Goal: Check status: Check status

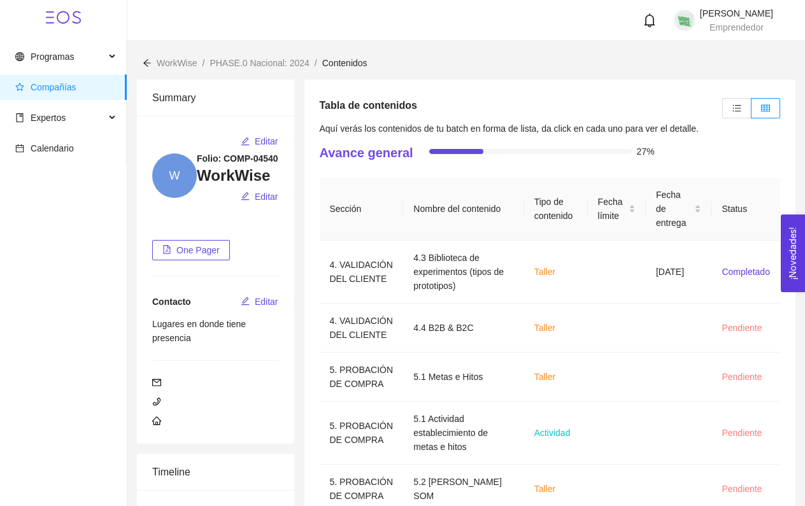
scroll to position [99, 0]
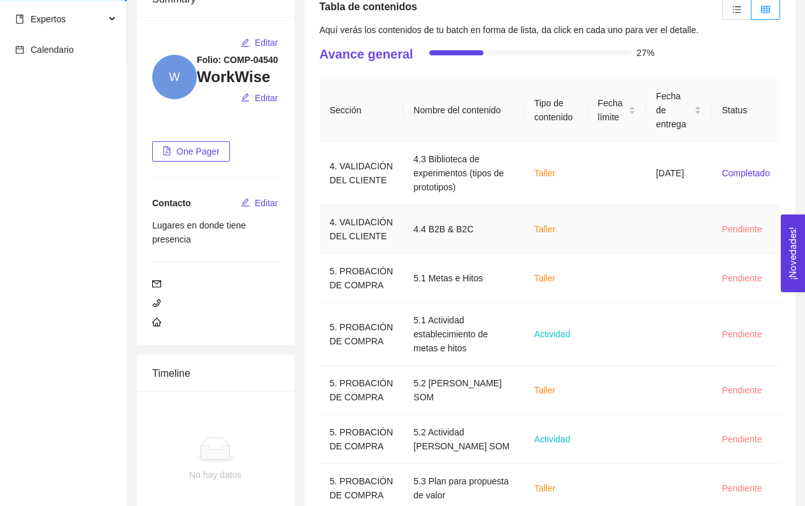
click at [524, 211] on td "Taller" at bounding box center [556, 229] width 64 height 49
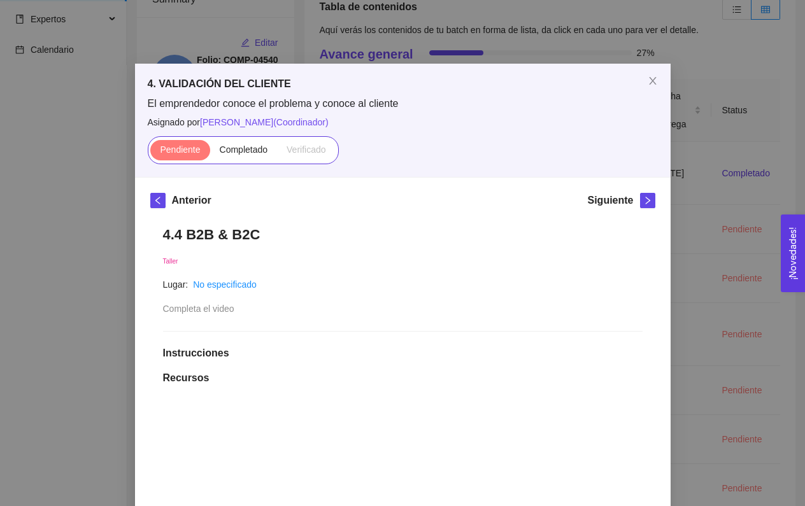
click at [228, 138] on div "Pendiente Completado Verificado" at bounding box center [243, 150] width 191 height 28
click at [231, 148] on span "Completado" at bounding box center [244, 150] width 48 height 10
click at [210, 153] on input "Completado" at bounding box center [210, 153] width 0 height 0
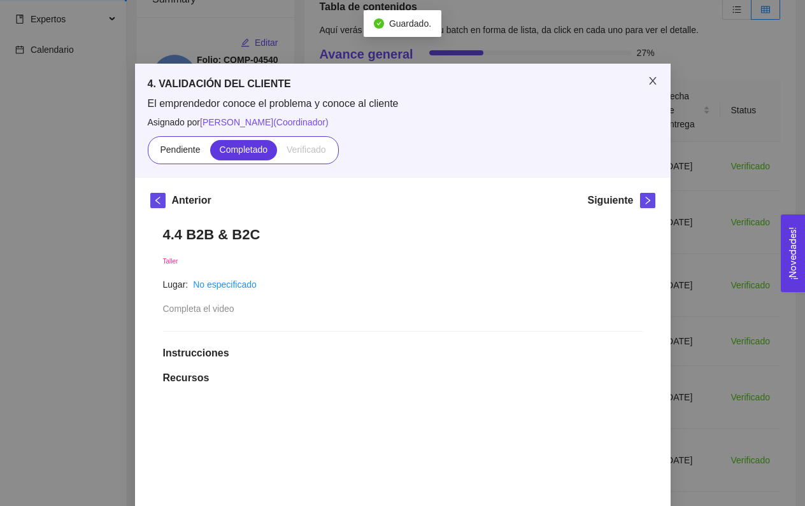
click at [658, 82] on span "Close" at bounding box center [653, 82] width 36 height 36
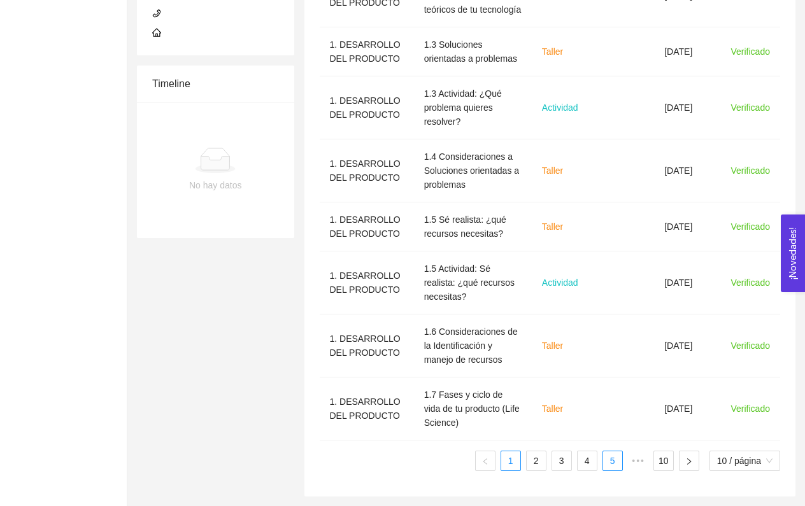
click at [608, 453] on link "5" at bounding box center [612, 461] width 19 height 19
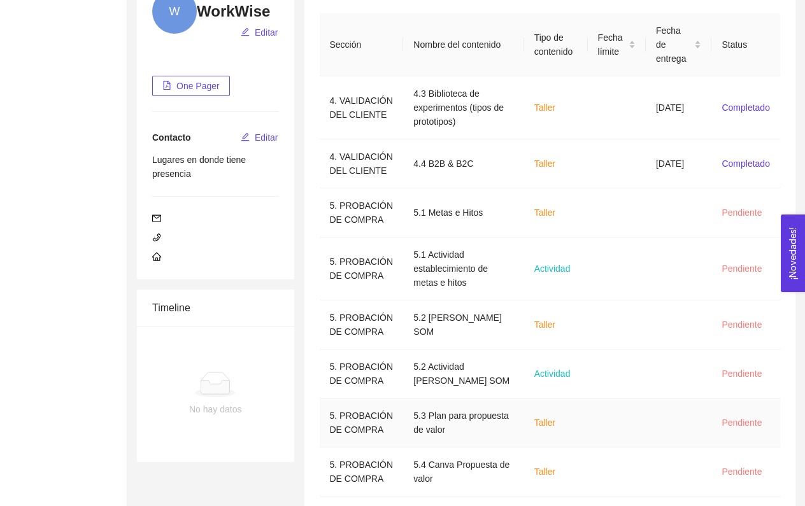
scroll to position [147, 0]
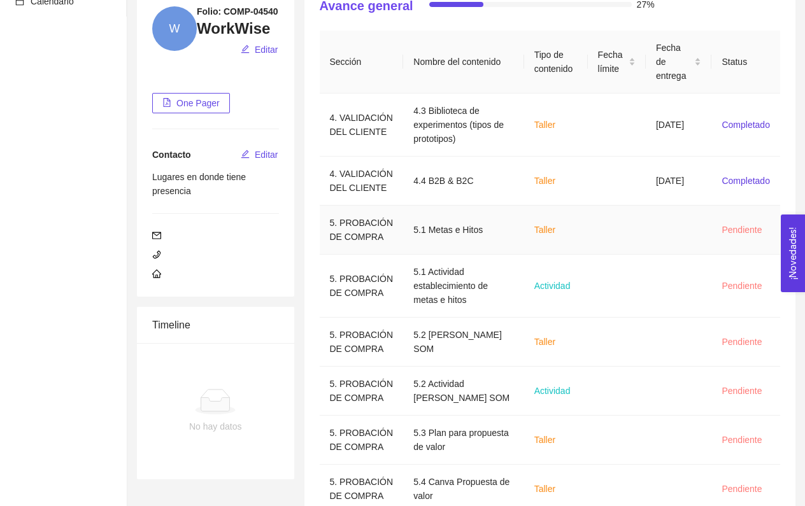
click at [545, 232] on span "Taller" at bounding box center [544, 230] width 21 height 10
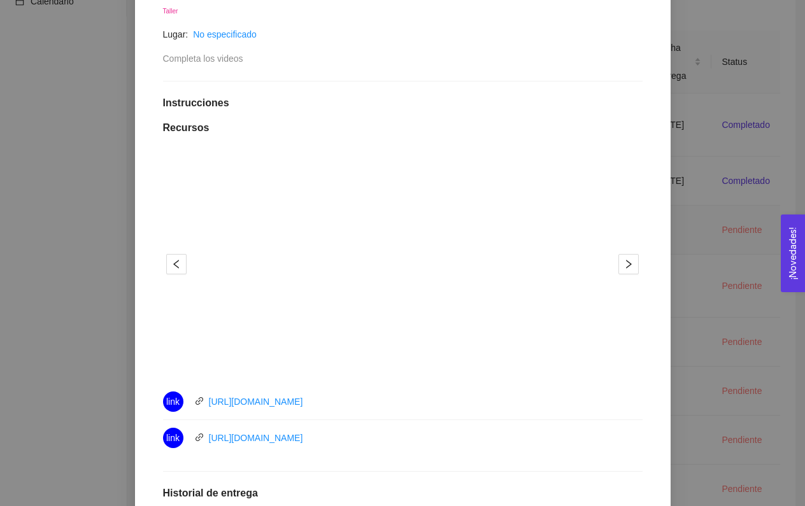
scroll to position [252, 0]
click at [415, 360] on button "2" at bounding box center [412, 360] width 10 height 2
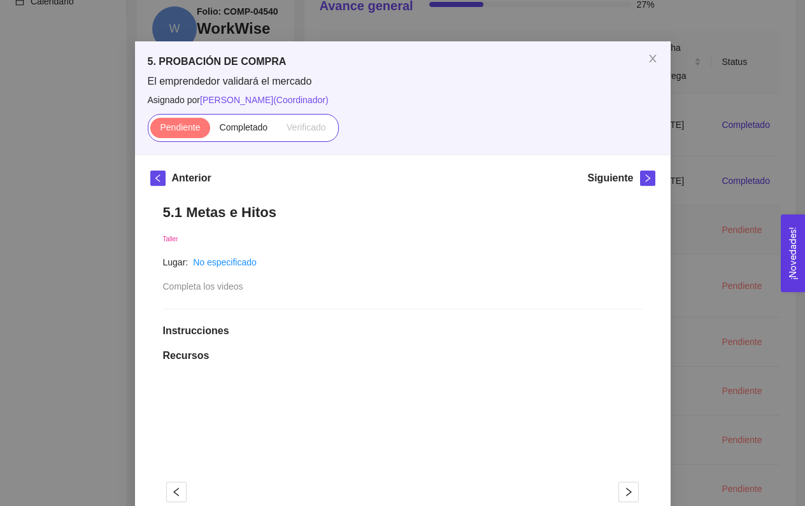
scroll to position [1, 0]
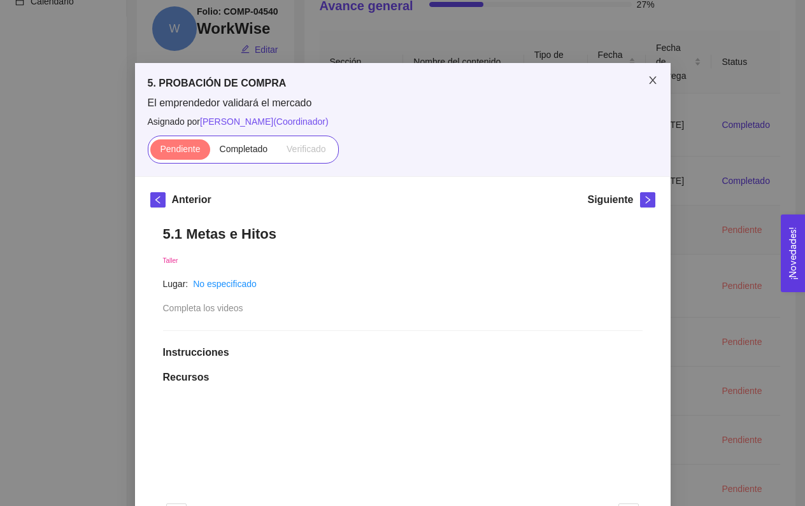
click at [651, 84] on icon "close" at bounding box center [653, 80] width 10 height 10
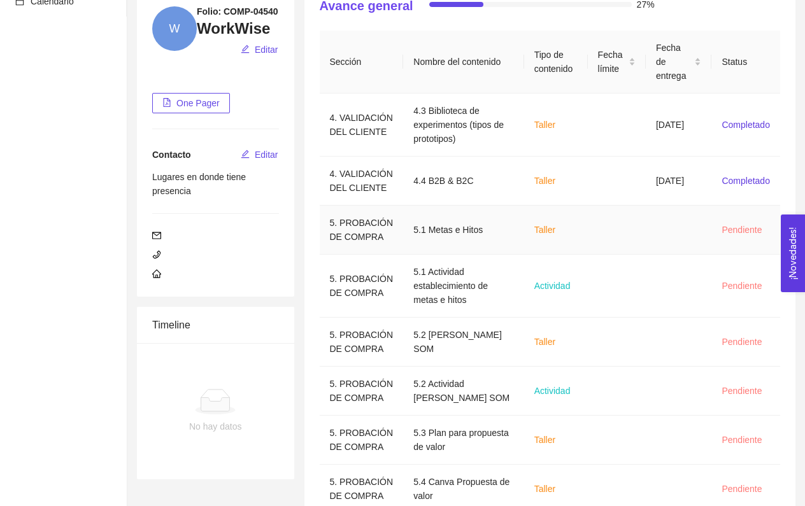
click at [593, 229] on td at bounding box center [617, 230] width 58 height 49
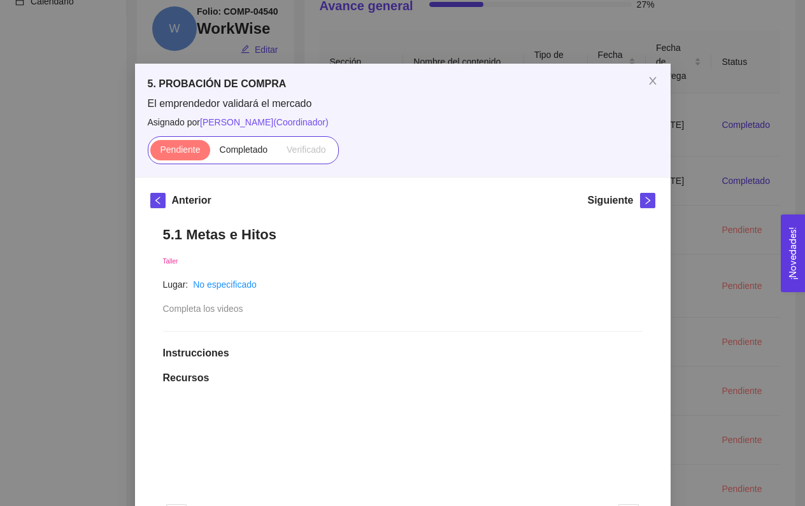
click at [238, 152] on span "Completado" at bounding box center [244, 150] width 48 height 10
click at [210, 153] on input "Completado" at bounding box center [210, 153] width 0 height 0
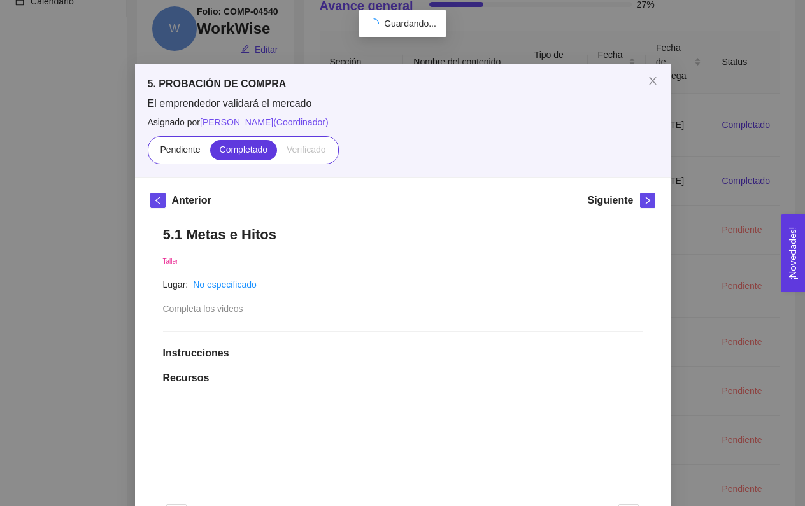
click at [225, 153] on span "Completado" at bounding box center [244, 150] width 48 height 10
click at [210, 153] on input "Completado" at bounding box center [210, 153] width 0 height 0
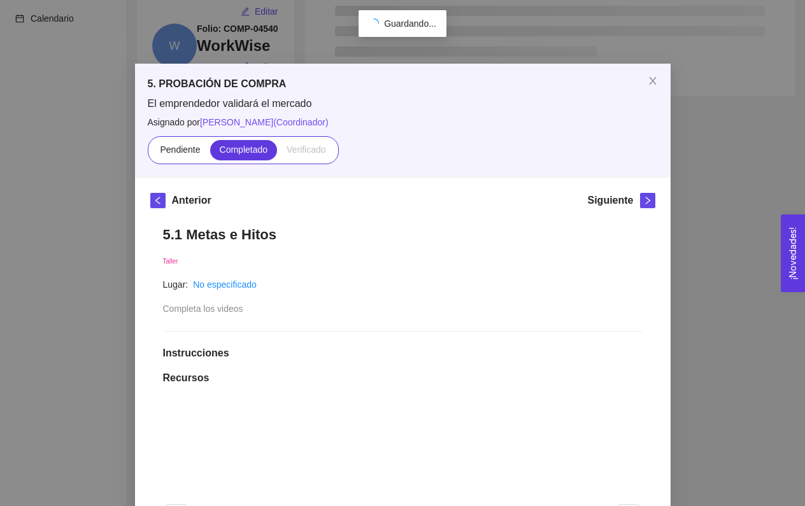
scroll to position [143, 0]
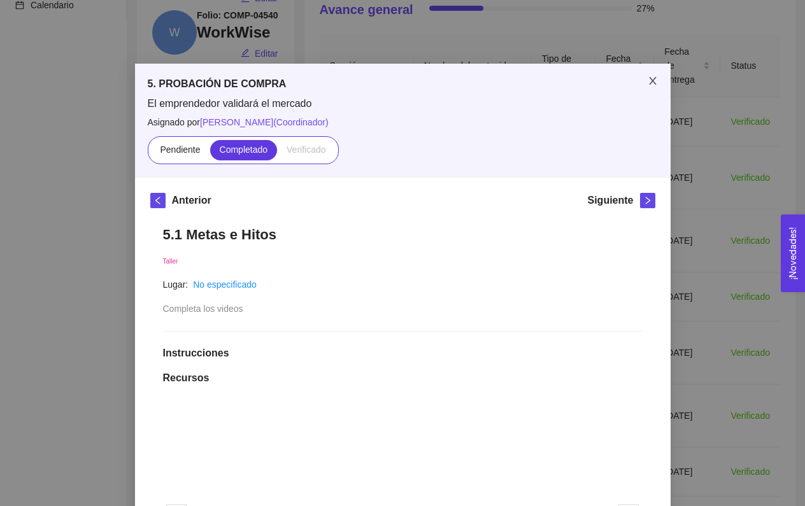
click at [652, 87] on span "Close" at bounding box center [653, 82] width 36 height 36
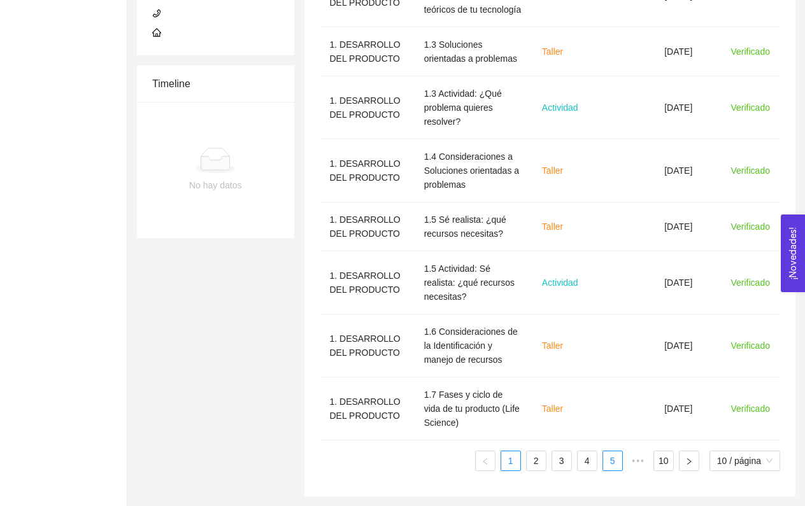
click at [611, 460] on link "5" at bounding box center [612, 461] width 19 height 19
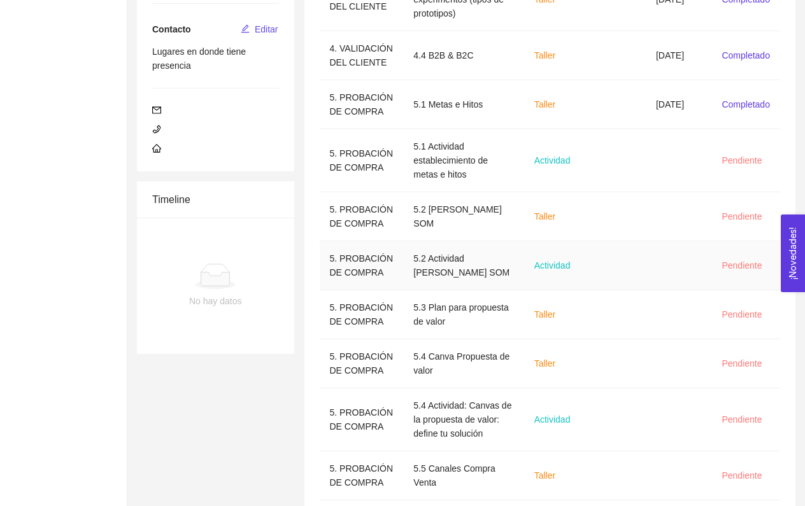
scroll to position [255, 0]
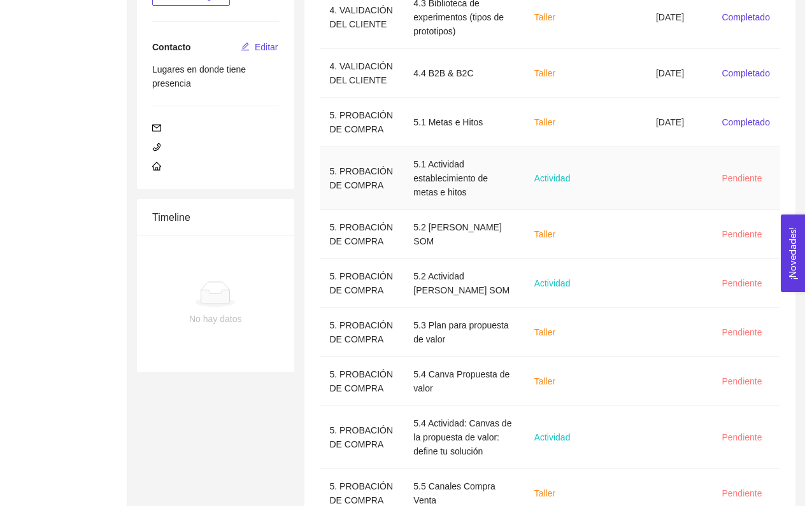
click at [636, 188] on td at bounding box center [617, 178] width 58 height 63
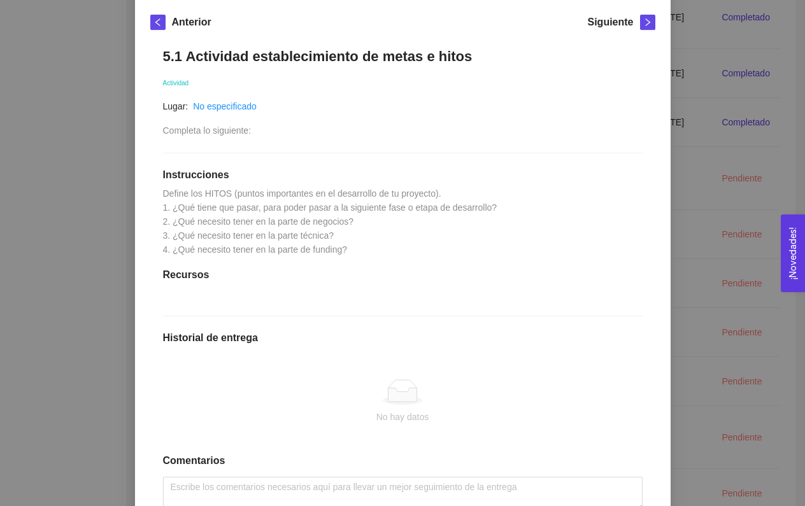
scroll to position [184, 0]
